Goal: Check status: Check status

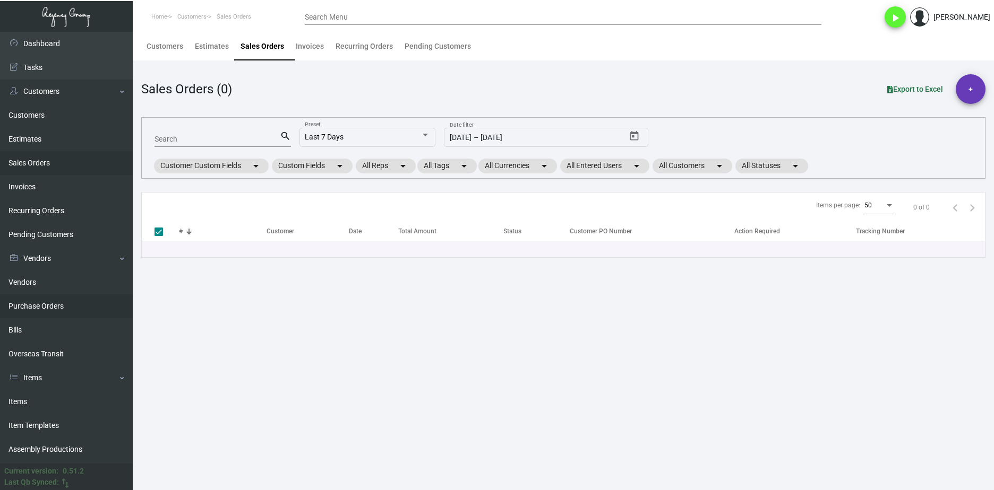
click at [62, 306] on link "Purchase Orders" at bounding box center [66, 307] width 133 height 24
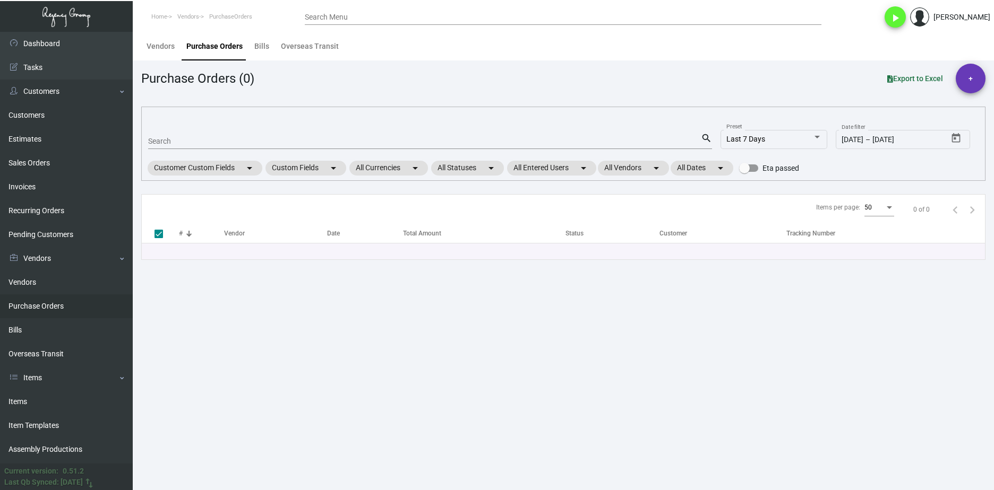
click at [254, 142] on input "Search" at bounding box center [424, 141] width 553 height 8
paste input "107407"
type input "107407"
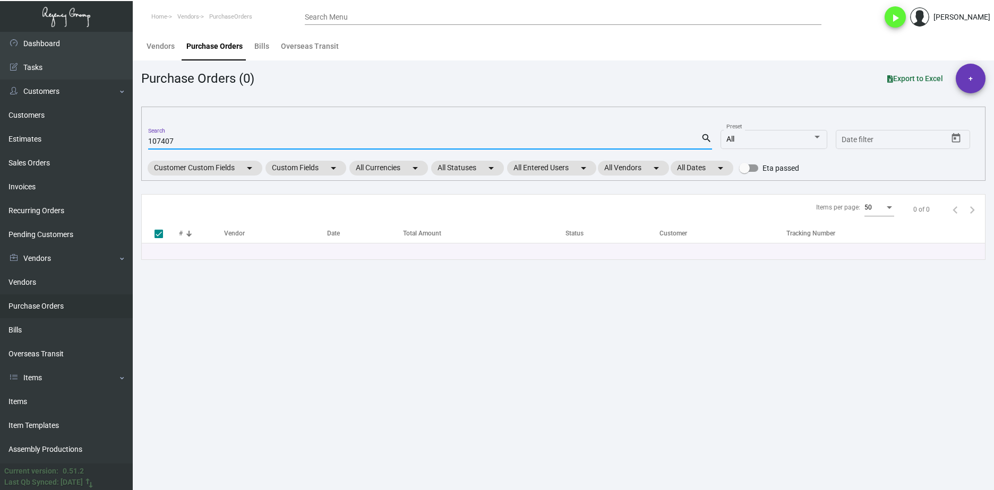
checkbox input "false"
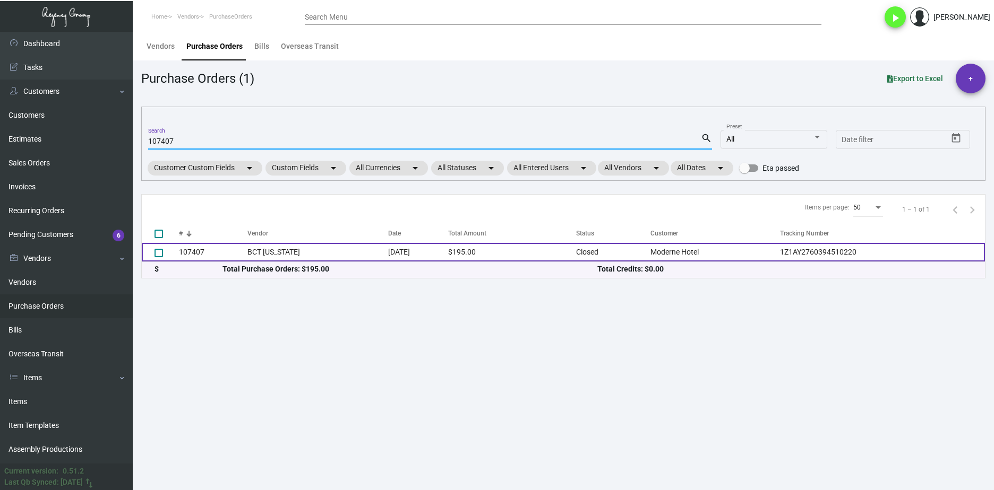
click at [192, 251] on td "107407" at bounding box center [213, 252] width 68 height 19
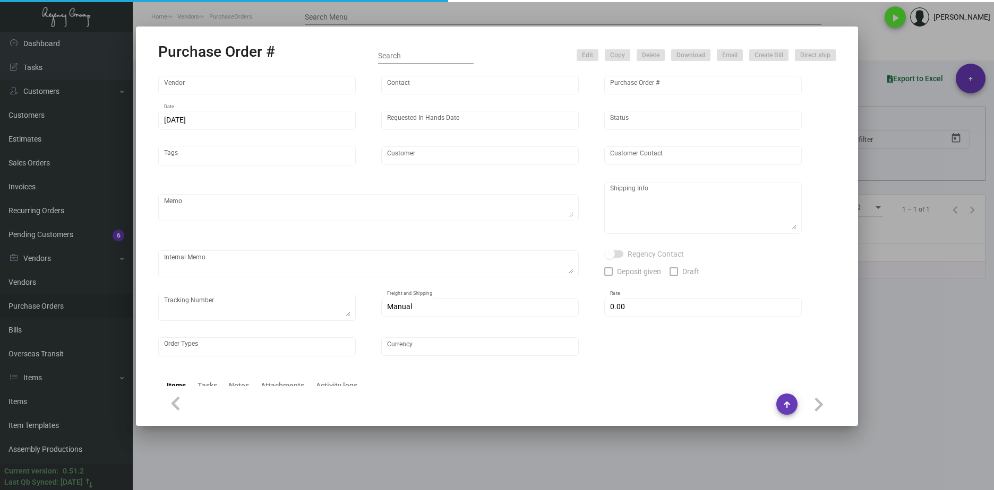
type input "BCT [US_STATE]"
type input "[PERSON_NAME]"
type input "107407"
type input "[DATE]"
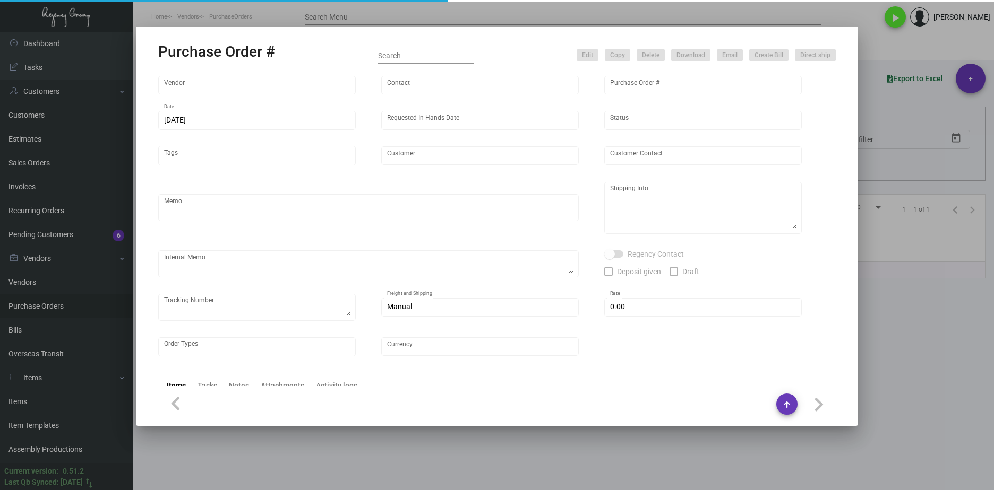
type input "Moderne Hotel"
type input "[PERSON_NAME]"
type textarea ""Please send proof for approval to [EMAIL_ADDRESS][DOMAIN_NAME] with me cc'd. *…"
type textarea "Moderne Hotel - [PERSON_NAME][GEOGRAPHIC_DATA][STREET_ADDRESS][US_STATE]"
type textarea "Vendor shipped to [GEOGRAPHIC_DATA] Cost $11.30. By Desean [DATE]."
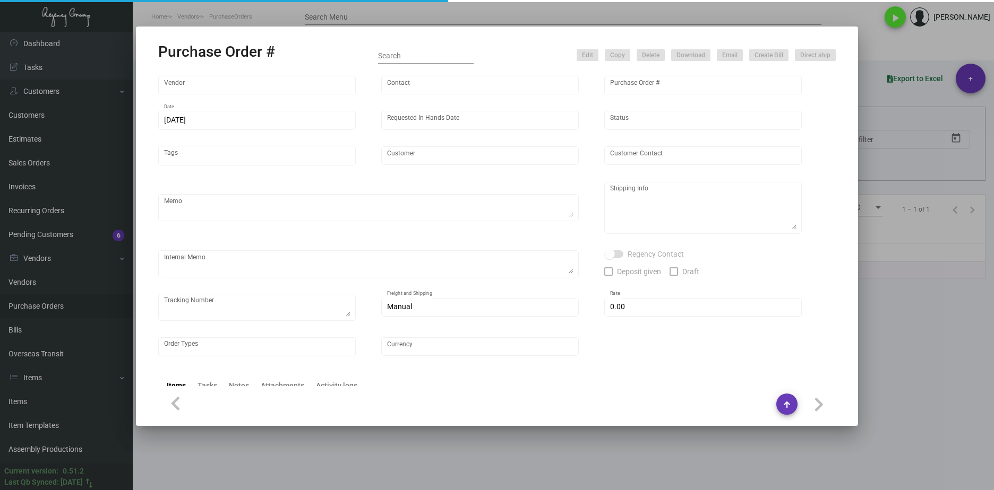
type textarea "1Z1AY2760394510220"
type input "$ 0.00"
type input "United States Dollar $"
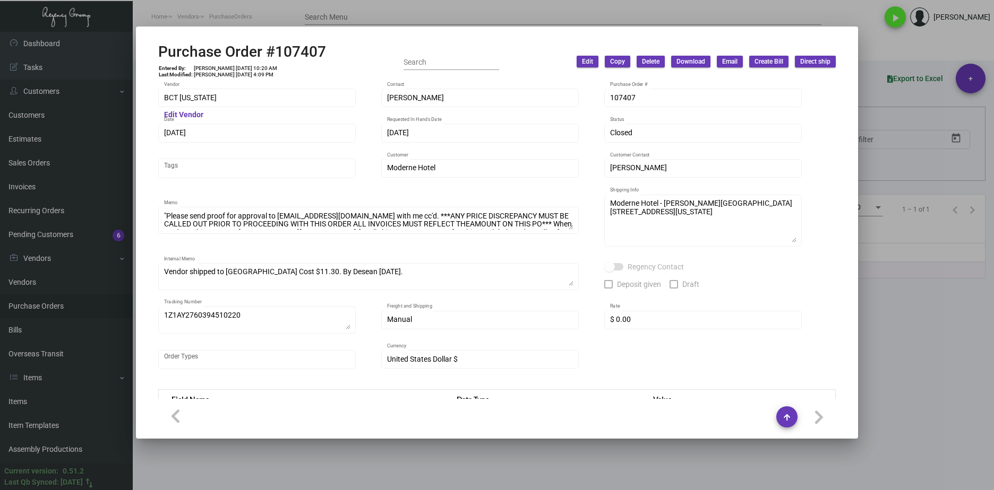
drag, startPoint x: 220, startPoint y: 104, endPoint x: 148, endPoint y: 100, distance: 72.3
click at [148, 100] on div "BCT [US_STATE] Vendor Edit Vendor [PERSON_NAME] Contact 107407 Purchase Order #…" at bounding box center [496, 240] width 703 height 319
click at [148, 98] on div "BCT [US_STATE] Vendor Edit Vendor [PERSON_NAME] Contact 107407 Purchase Order #…" at bounding box center [496, 240] width 703 height 319
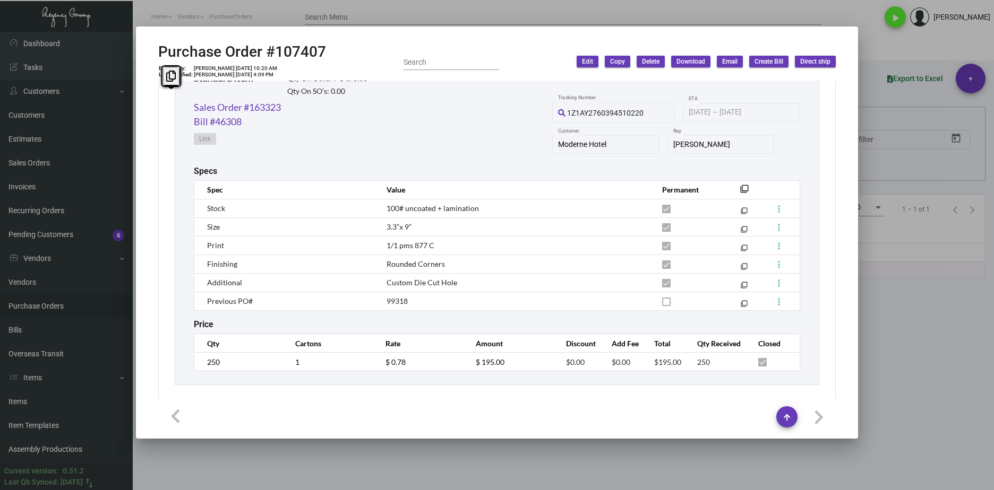
scroll to position [555, 0]
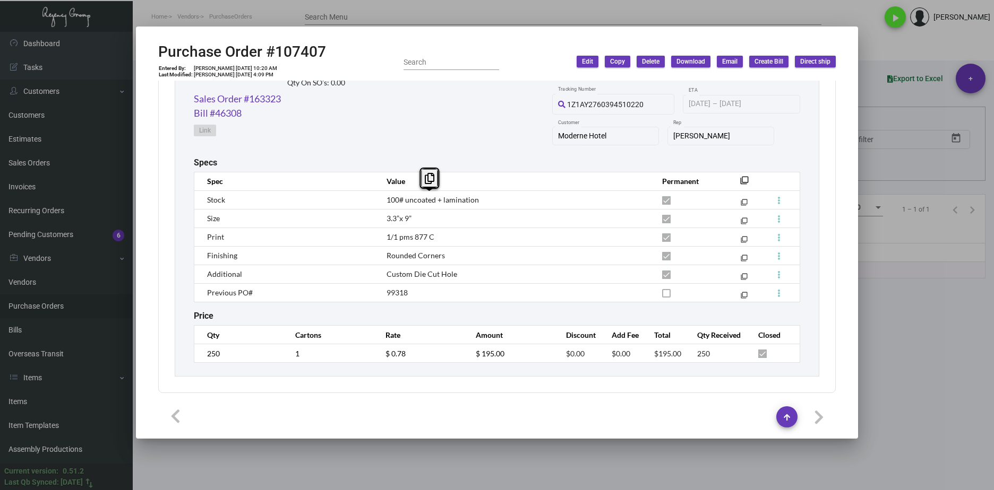
drag, startPoint x: 490, startPoint y: 201, endPoint x: 381, endPoint y: 205, distance: 110.0
click at [381, 205] on td "100# uncoated + lamination" at bounding box center [513, 200] width 275 height 19
copy span "100# uncoated + lamination"
